Goal: Use online tool/utility: Utilize a website feature to perform a specific function

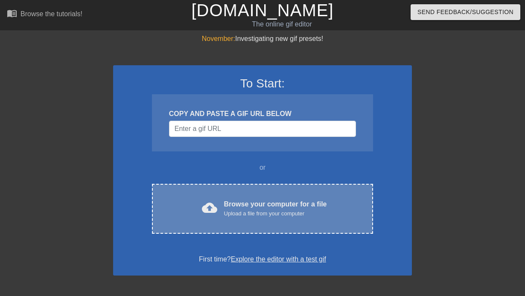
click at [232, 204] on div "Browse your computer for a file Upload a file from your computer" at bounding box center [275, 208] width 103 height 19
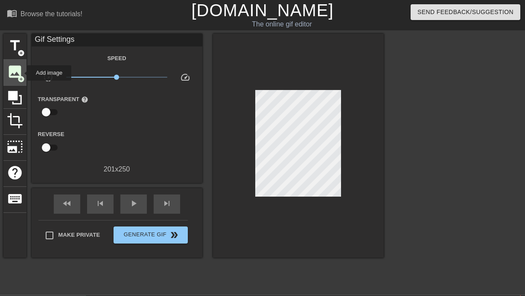
click at [21, 73] on span "image" at bounding box center [15, 72] width 16 height 16
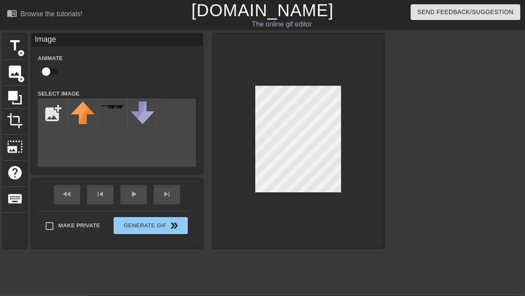
click at [115, 149] on div "add_photo_alternate" at bounding box center [117, 133] width 158 height 68
click at [54, 114] on input "file" at bounding box center [52, 113] width 29 height 29
type input "C:\fakepath\explosion-deltarune.gif"
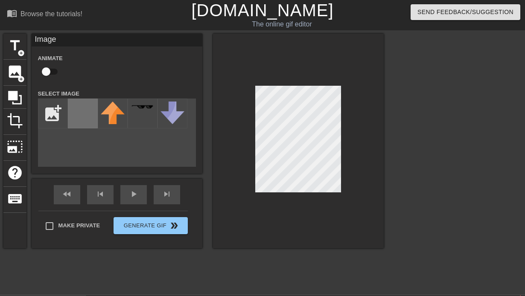
click at [91, 107] on img at bounding box center [83, 114] width 24 height 24
click at [342, 171] on div at bounding box center [298, 141] width 171 height 215
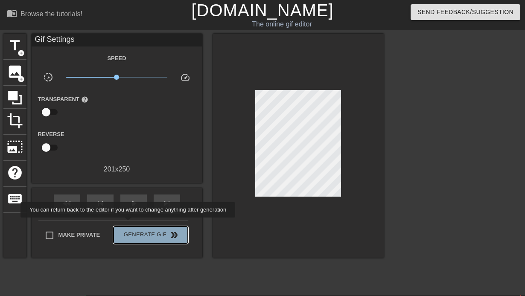
click at [134, 224] on div "Make Private Generate Gif double_arrow" at bounding box center [113, 237] width 150 height 34
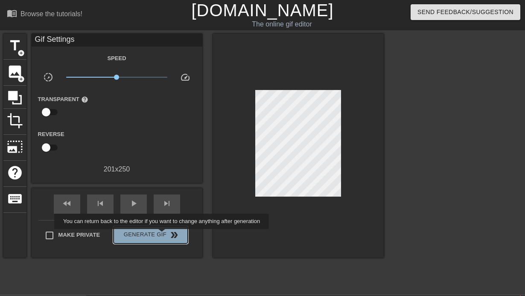
click at [167, 235] on span "Generate Gif double_arrow" at bounding box center [150, 235] width 67 height 10
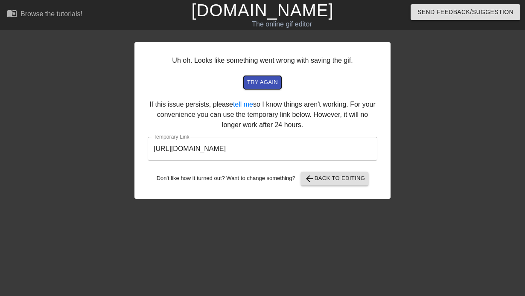
click at [270, 85] on span "try again" at bounding box center [262, 83] width 31 height 10
click at [273, 82] on span "try again" at bounding box center [262, 83] width 31 height 10
click at [330, 177] on span "arrow_back Back to Editing" at bounding box center [335, 179] width 61 height 10
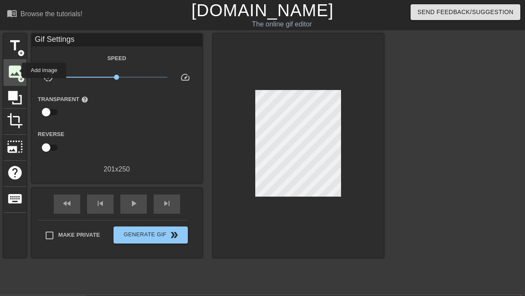
click at [16, 71] on span "image" at bounding box center [15, 72] width 16 height 16
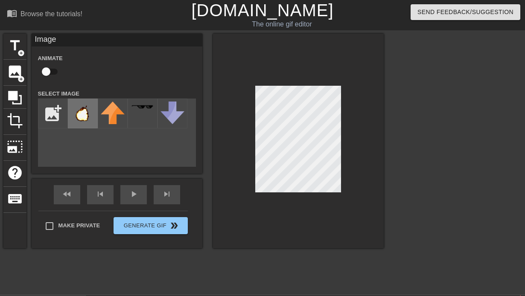
click at [77, 110] on img at bounding box center [83, 114] width 24 height 24
click at [80, 111] on img at bounding box center [83, 114] width 24 height 24
click at [47, 69] on input "checkbox" at bounding box center [46, 72] width 49 height 16
checkbox input "true"
click at [348, 177] on div at bounding box center [298, 141] width 171 height 215
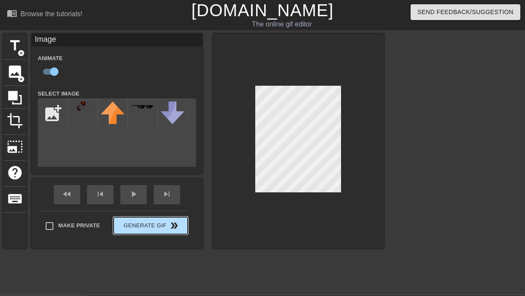
click at [141, 229] on button "Generate Gif double_arrow" at bounding box center [151, 225] width 74 height 17
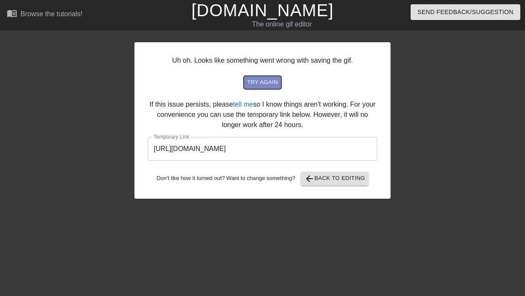
click at [256, 84] on span "try again" at bounding box center [262, 83] width 31 height 10
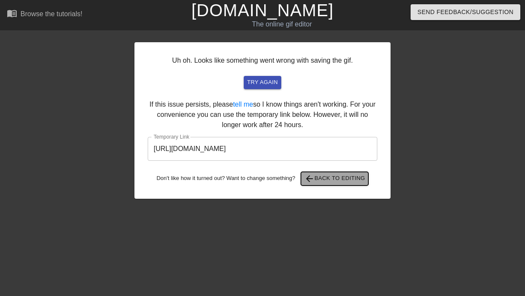
click at [315, 182] on span "arrow_back" at bounding box center [310, 179] width 10 height 10
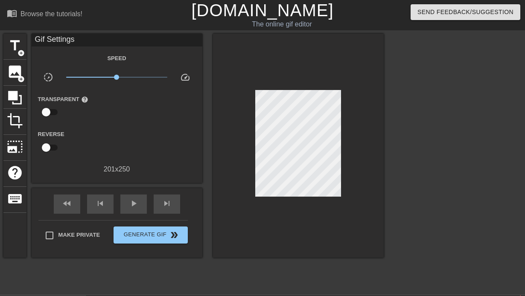
click at [48, 106] on input "checkbox" at bounding box center [46, 112] width 49 height 16
checkbox input "true"
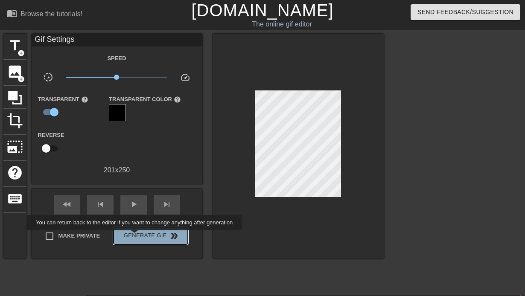
click at [140, 237] on span "Generate Gif double_arrow" at bounding box center [150, 236] width 67 height 10
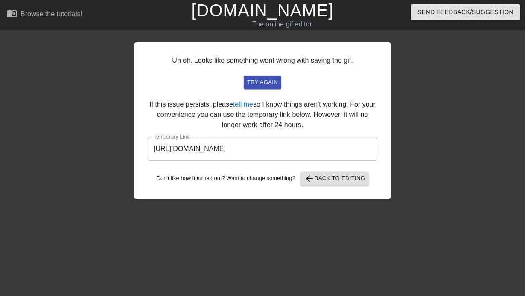
click at [257, 90] on div "Uh oh. Looks like something went wrong with saving the gif. try again If this i…" at bounding box center [263, 120] width 256 height 157
click at [259, 82] on span "try again" at bounding box center [262, 83] width 31 height 10
